Goal: Complete application form: Complete application form

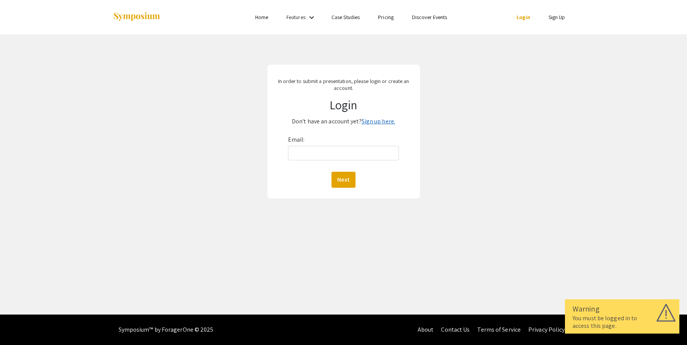
click at [378, 122] on link "Sign up here." at bounding box center [379, 121] width 34 height 8
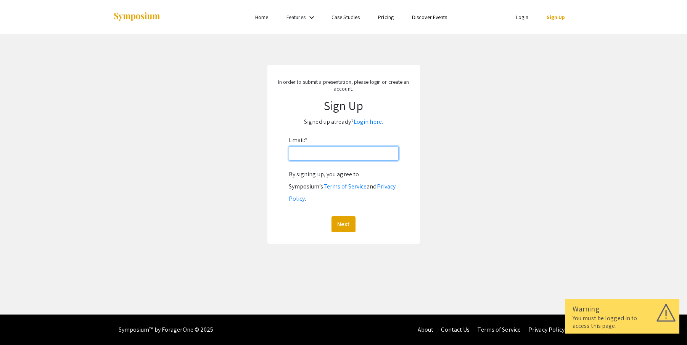
click at [337, 156] on input "Email: *" at bounding box center [344, 153] width 110 height 14
type input "jinyoung.kim@unlv.edu"
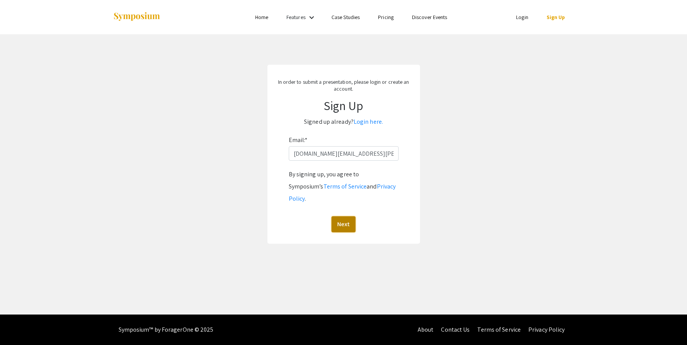
click at [342, 217] on button "Next" at bounding box center [343, 225] width 24 height 16
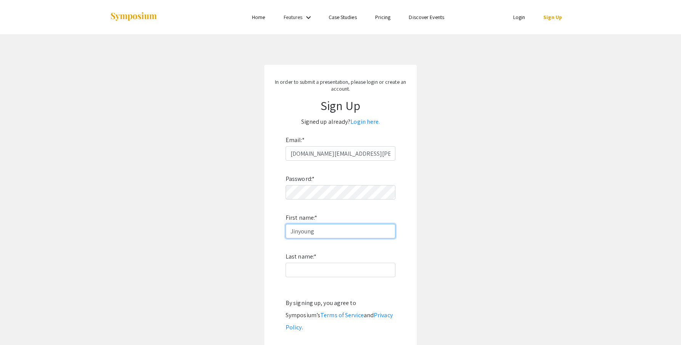
type input "Jinyoung"
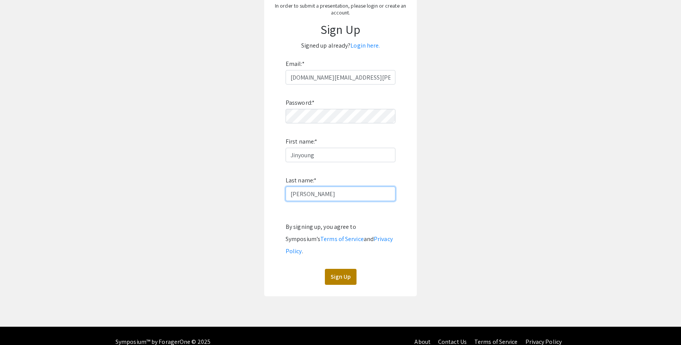
type input "Kim"
click at [342, 269] on button "Sign Up" at bounding box center [341, 277] width 32 height 16
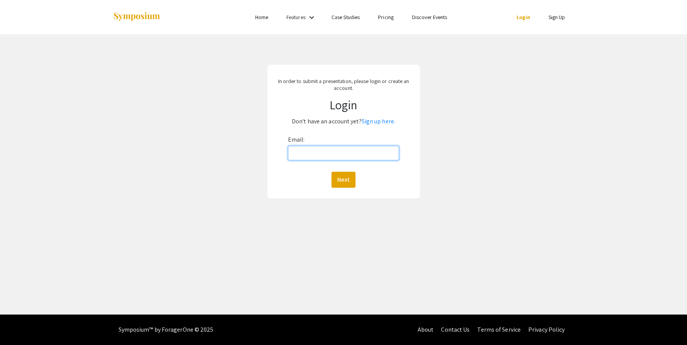
click at [349, 156] on input "Email:" at bounding box center [343, 153] width 111 height 14
type input "[DOMAIN_NAME][EMAIL_ADDRESS][PERSON_NAME][DOMAIN_NAME]"
click at [351, 181] on button "Next" at bounding box center [343, 180] width 24 height 16
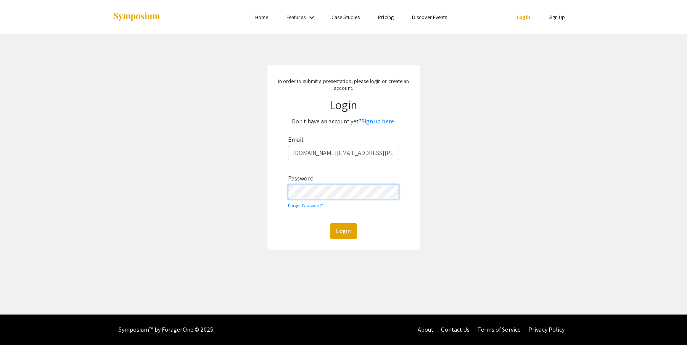
click at [330, 223] on button "Login" at bounding box center [343, 231] width 26 height 16
